Goal: Task Accomplishment & Management: Manage account settings

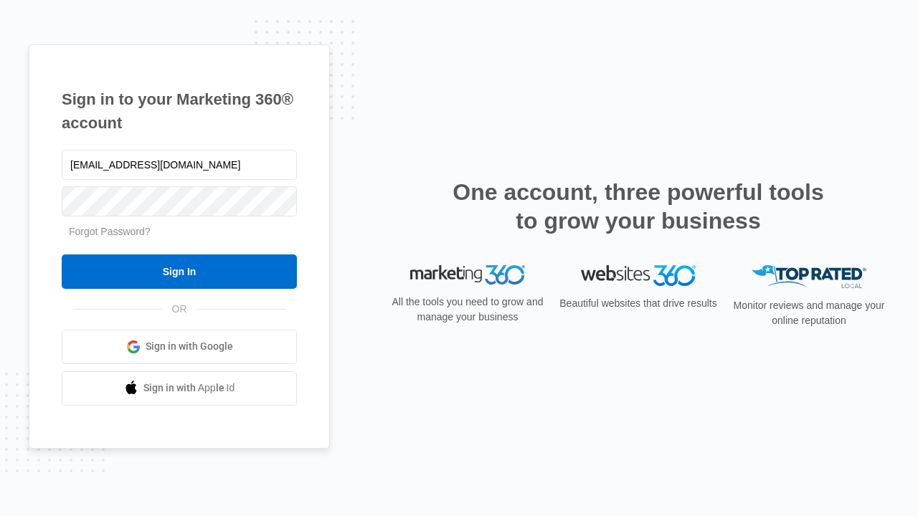
type input "[EMAIL_ADDRESS][DOMAIN_NAME]"
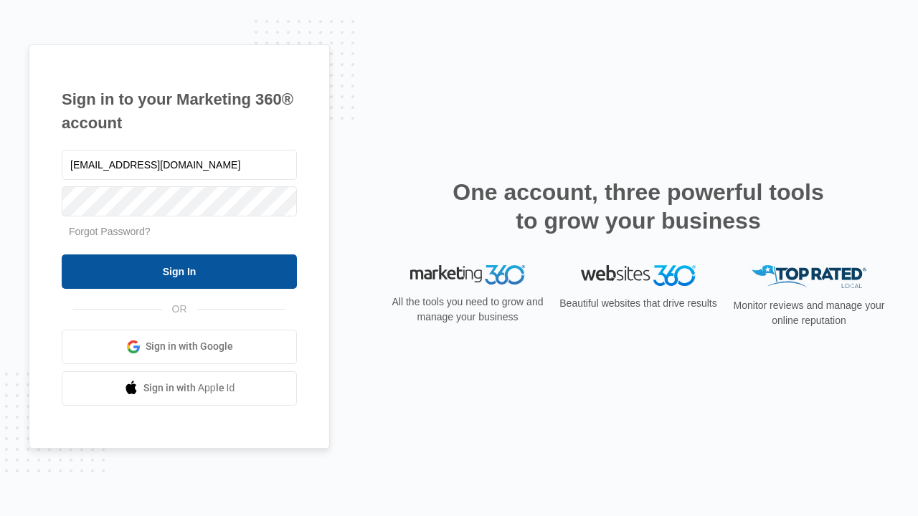
click at [179, 271] on input "Sign In" at bounding box center [179, 272] width 235 height 34
